Goal: Task Accomplishment & Management: Complete application form

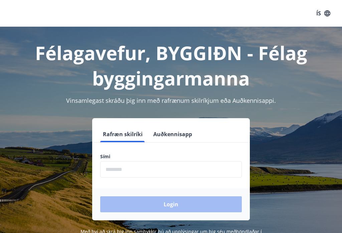
click at [117, 163] on input "phone" at bounding box center [170, 169] width 141 height 16
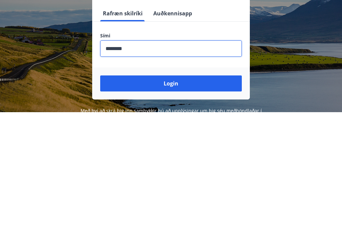
type input "********"
click at [176, 196] on button "Login" at bounding box center [170, 204] width 141 height 16
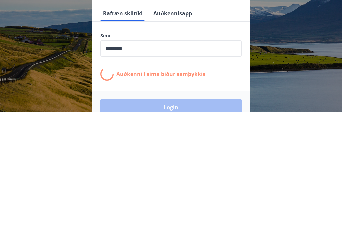
scroll to position [93, 0]
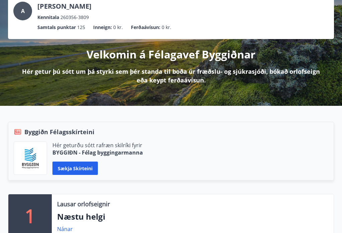
scroll to position [37, 0]
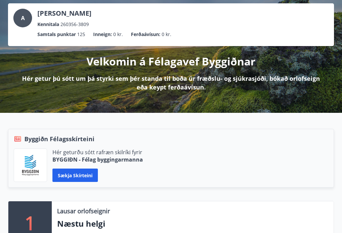
click at [178, 66] on p "Velkomin á Félagavef Byggiðnar" at bounding box center [170, 61] width 169 height 15
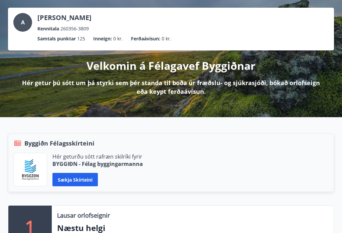
scroll to position [33, 0]
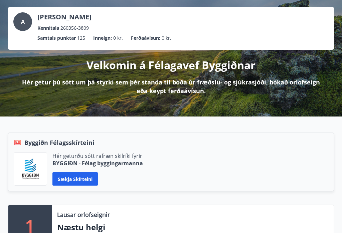
click at [57, 19] on p "[PERSON_NAME]" at bounding box center [64, 17] width 54 height 9
click at [26, 22] on div "A" at bounding box center [22, 22] width 19 height 19
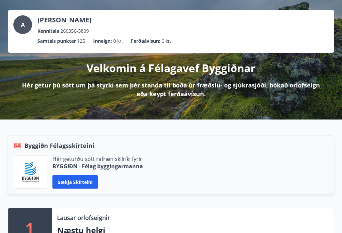
scroll to position [0, 0]
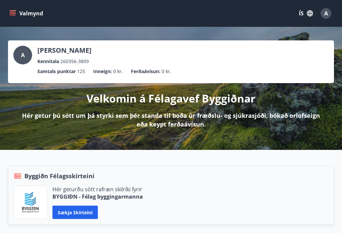
click at [91, 62] on div "Kennitala 260356-3809" at bounding box center [64, 61] width 54 height 7
click at [27, 54] on div "A" at bounding box center [22, 55] width 19 height 19
click at [173, 67] on ul "Samtals punktar 125 Inneign : 0 kr. Ferðaávísun : 0 kr." at bounding box center [170, 71] width 315 height 13
click at [308, 71] on ul "Samtals punktar 125 Inneign : 0 kr. Ferðaávísun : 0 kr." at bounding box center [170, 71] width 315 height 13
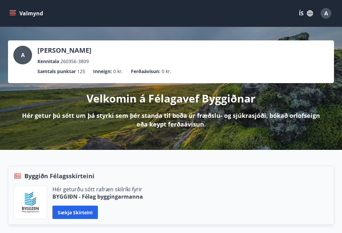
click at [280, 82] on div "A [PERSON_NAME] Kennitala 260356-3809 Samtals punktar 125 Inneign : 0 kr. Ferða…" at bounding box center [171, 61] width 326 height 43
click at [16, 13] on button "Valmynd" at bounding box center [27, 13] width 38 height 12
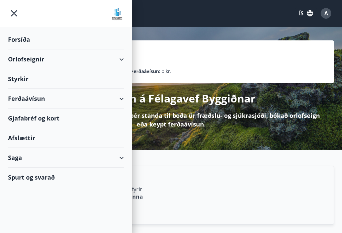
click at [22, 78] on div "Styrkir" at bounding box center [66, 79] width 116 height 20
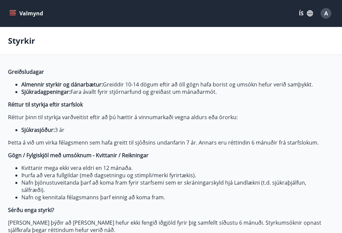
type input "***"
